Goal: Task Accomplishment & Management: Manage account settings

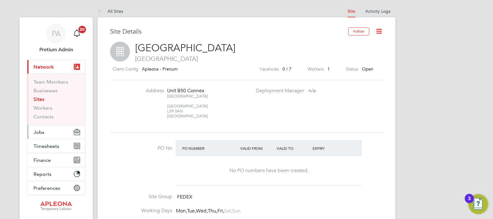
click at [42, 134] on span "Jobs" at bounding box center [38, 132] width 11 height 6
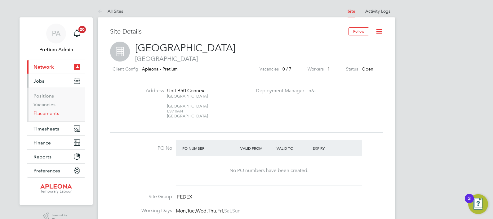
click at [46, 115] on link "Placements" at bounding box center [46, 113] width 26 height 6
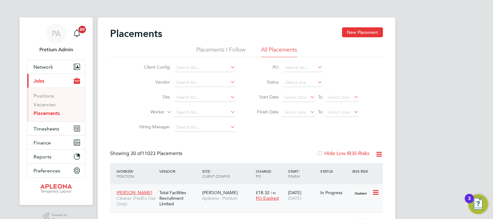
click at [203, 190] on span "[PERSON_NAME]" at bounding box center [220, 192] width 36 height 6
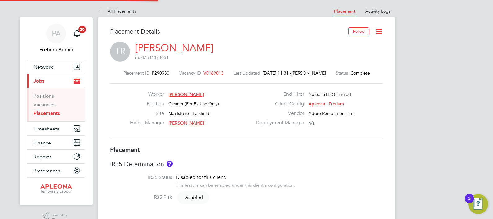
click at [380, 30] on icon at bounding box center [379, 31] width 8 height 8
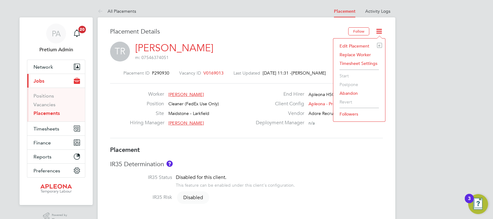
click at [358, 45] on li "Edit Placement e" at bounding box center [359, 46] width 46 height 9
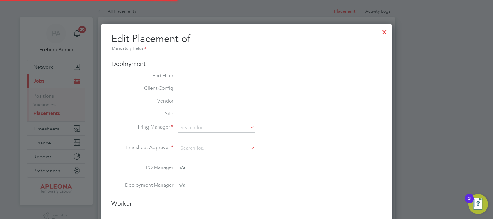
type input "Tracy Sellick"
type input "28 May 2025"
type input "[DATE]"
type input "08:00"
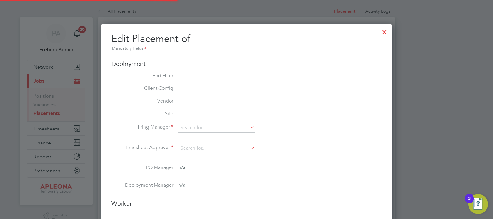
type input "10:00"
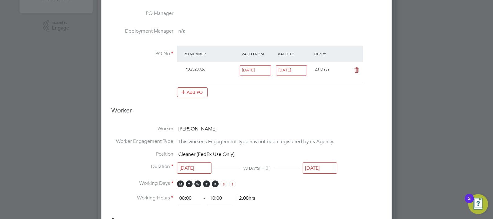
click at [314, 164] on input "[DATE]" at bounding box center [320, 167] width 34 height 11
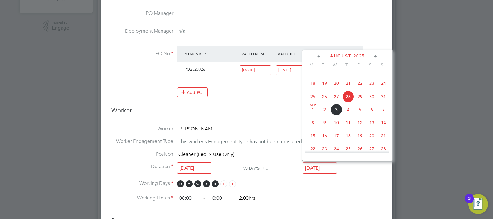
click at [360, 102] on span "29" at bounding box center [360, 97] width 12 height 12
type input "[DATE]"
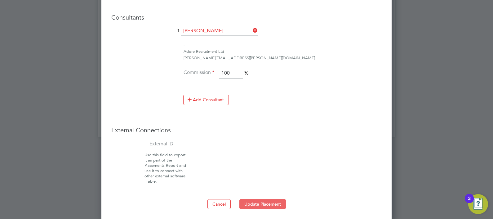
click at [262, 200] on button "Update Placement" at bounding box center [262, 204] width 47 height 10
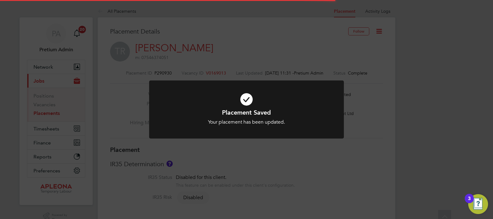
click at [115, 36] on div "Placement Saved Your placement has been updated. Cancel Okay" at bounding box center [246, 109] width 493 height 219
